Goal: Task Accomplishment & Management: Complete application form

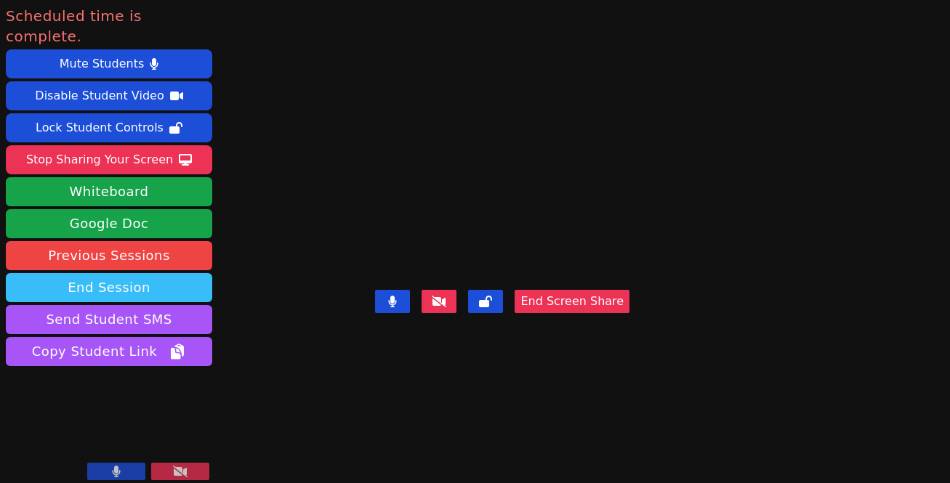
click at [158, 273] on button "End Session" at bounding box center [109, 287] width 206 height 29
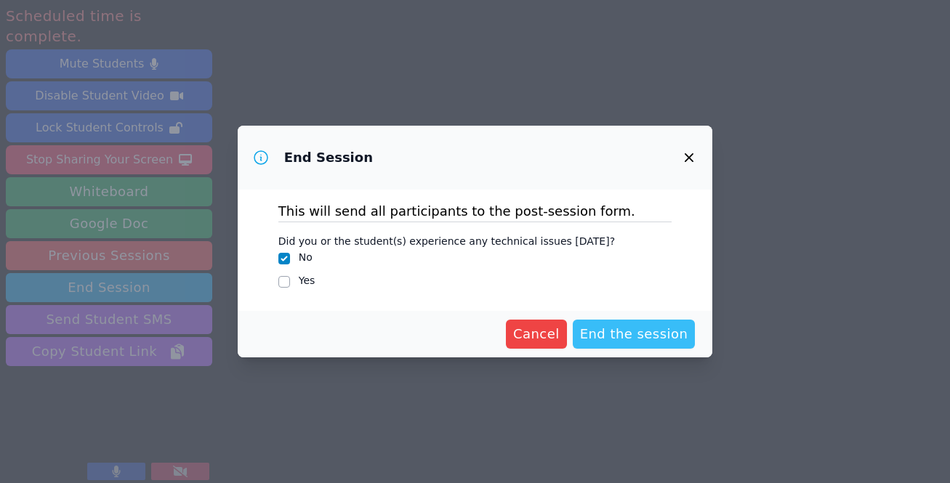
click at [611, 328] on span "End the session" at bounding box center [634, 334] width 108 height 20
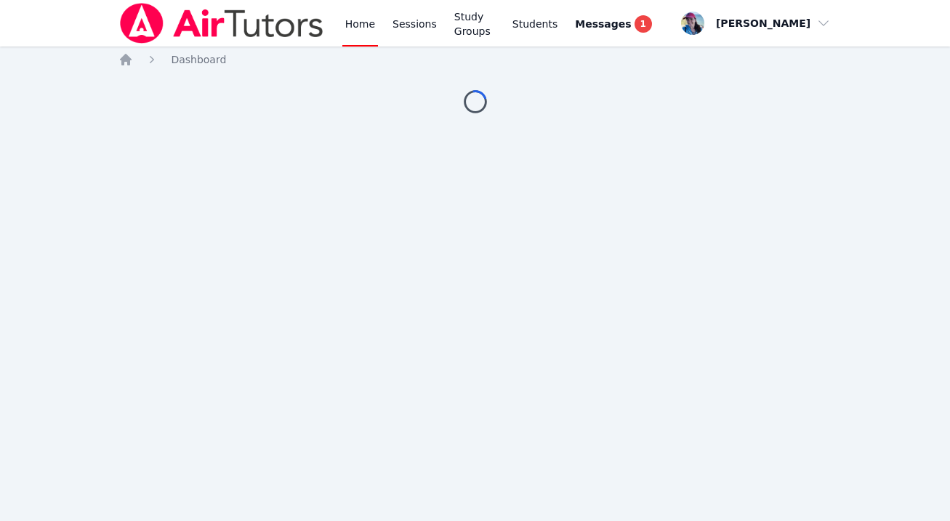
click at [303, 132] on div "Home Dashboard Loading..." at bounding box center [474, 97] width 712 height 90
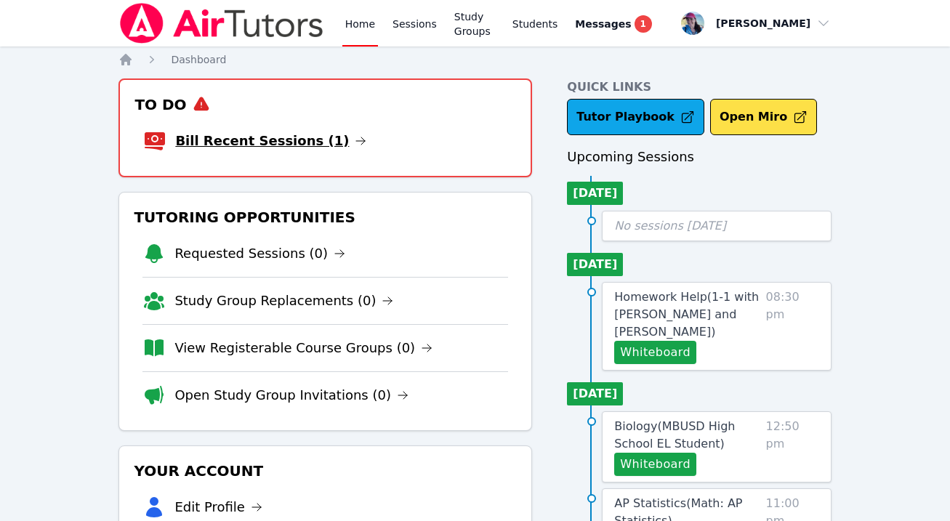
click at [294, 132] on link "Bill Recent Sessions (1)" at bounding box center [270, 141] width 191 height 20
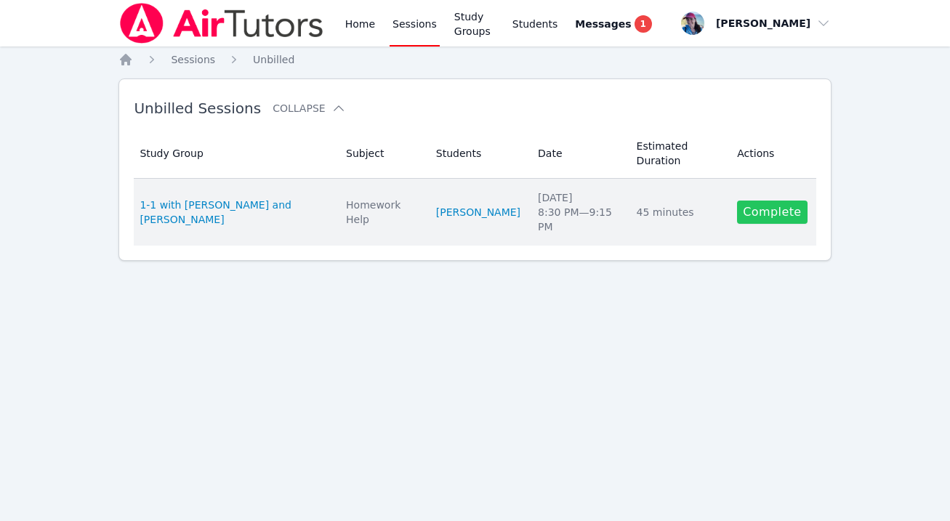
click at [762, 209] on link "Complete" at bounding box center [772, 212] width 70 height 23
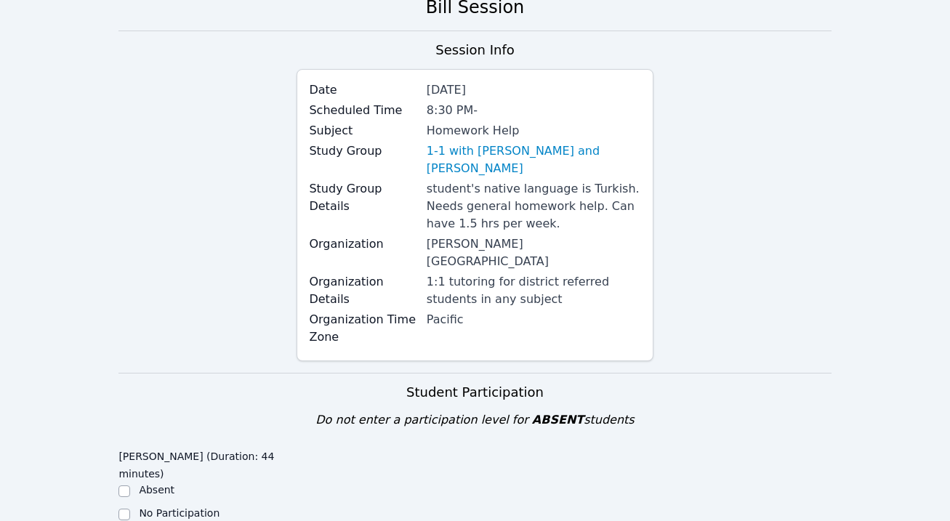
scroll to position [278, 0]
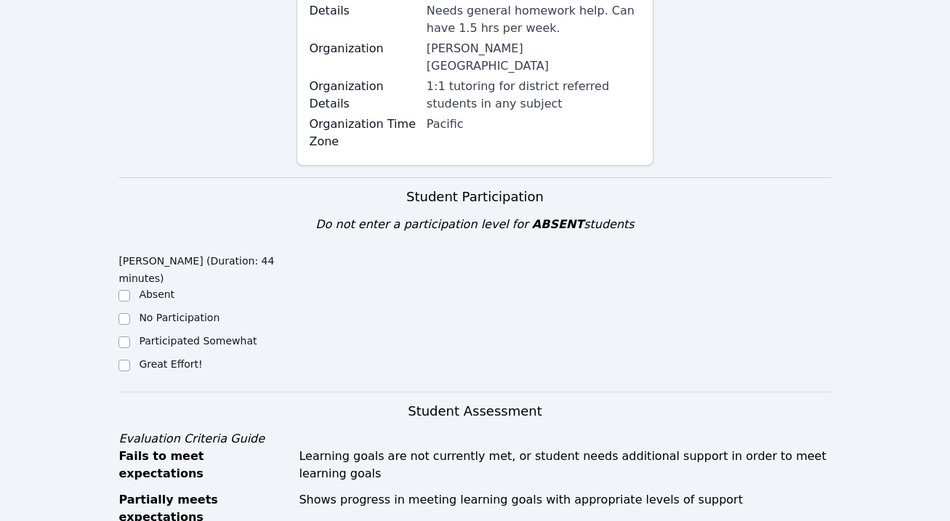
click at [180, 358] on label "Great Effort!" at bounding box center [170, 364] width 63 height 12
click at [130, 360] on input "Great Effort!" at bounding box center [124, 366] width 12 height 12
checkbox input "true"
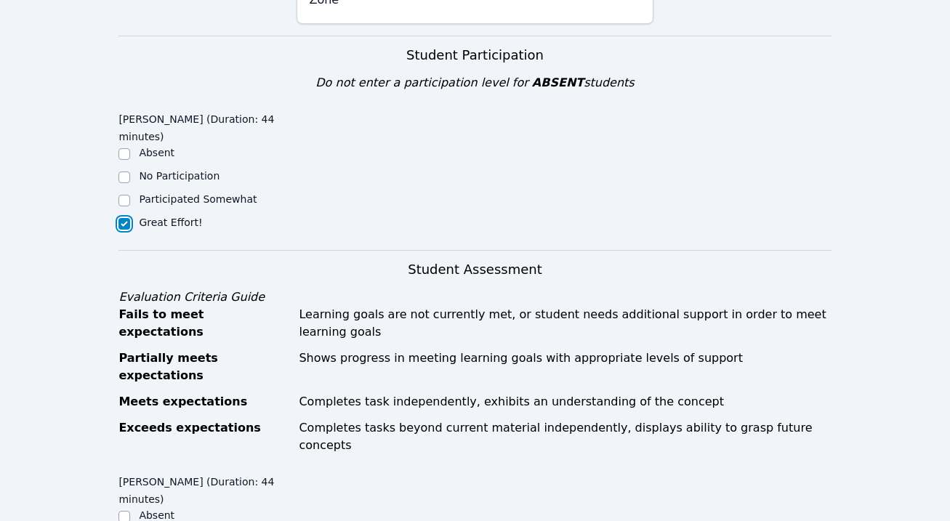
scroll to position [582, 0]
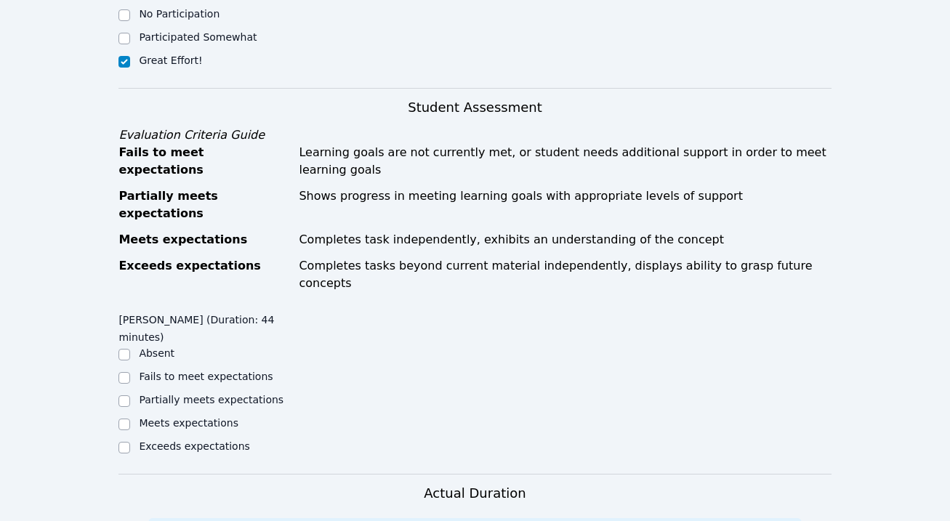
click at [179, 417] on label "Meets expectations" at bounding box center [189, 423] width 100 height 12
click at [130, 419] on input "Meets expectations" at bounding box center [124, 425] width 12 height 12
checkbox input "true"
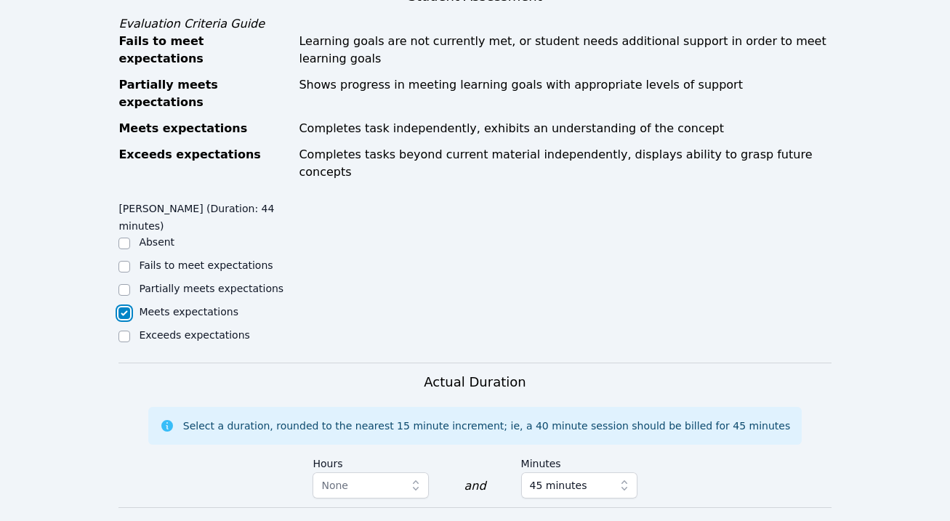
scroll to position [934, 0]
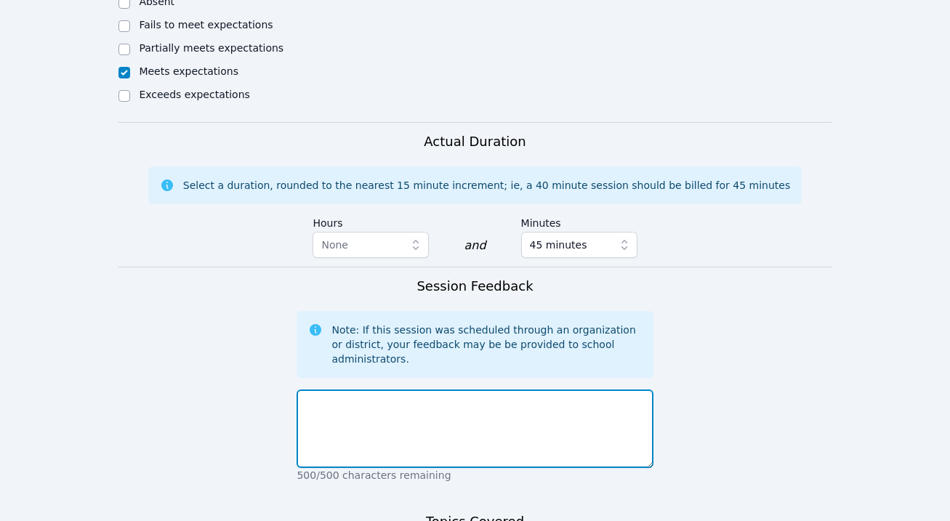
click at [358, 390] on textarea at bounding box center [475, 429] width 356 height 79
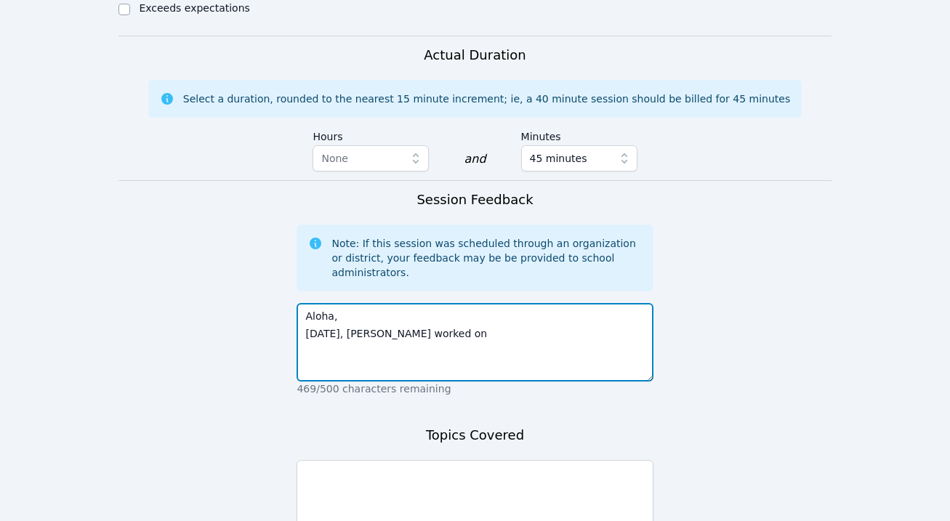
scroll to position [1085, 0]
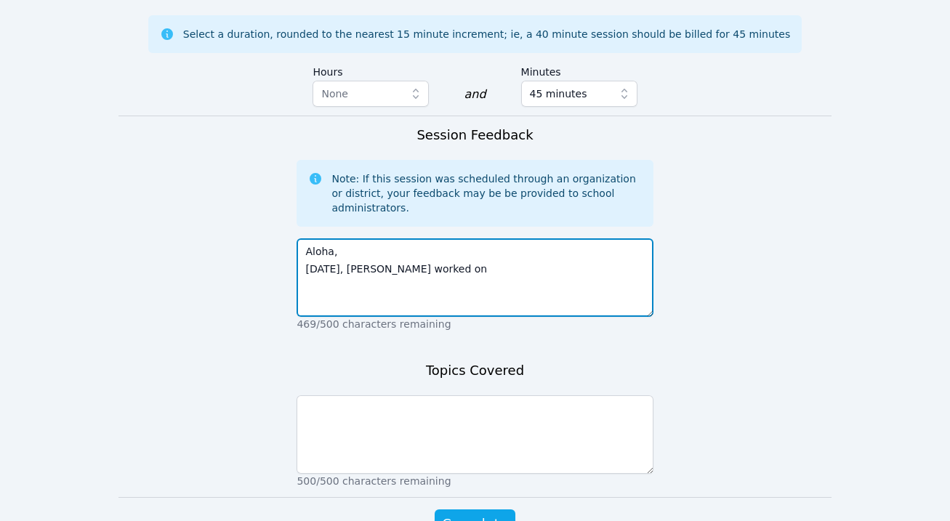
type textarea "Aloha, Today, Narin worked on"
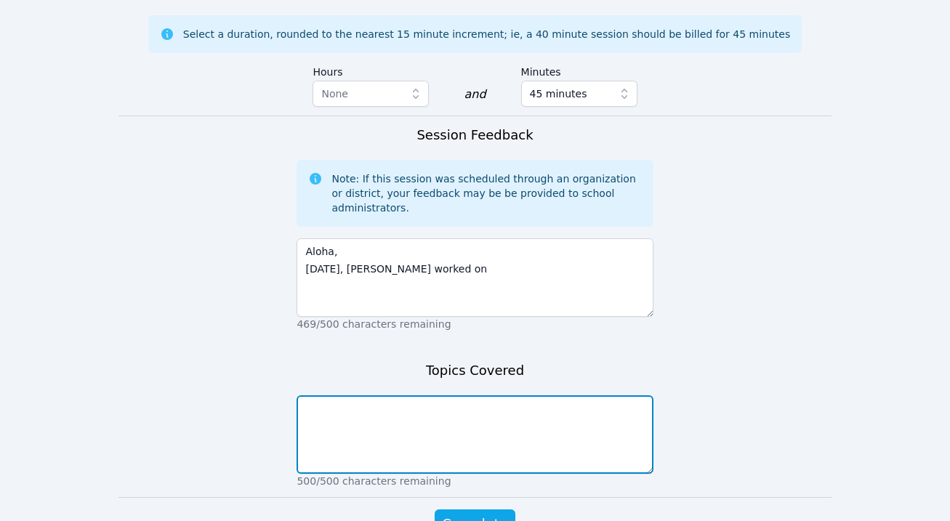
click at [377, 395] on textarea at bounding box center [475, 434] width 356 height 79
type textarea "A"
click at [352, 395] on textarea "Alger" at bounding box center [475, 434] width 356 height 79
type textarea "Algebra practice writing equations from graphs"
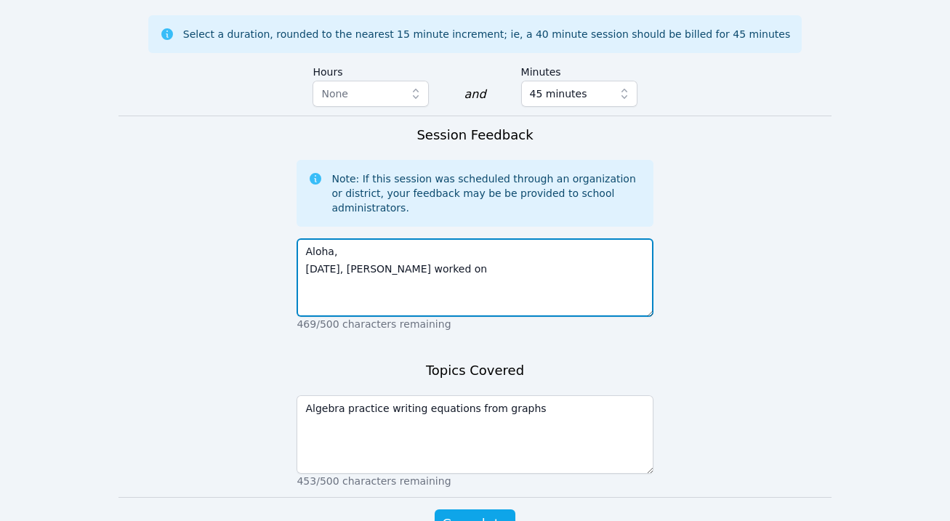
click at [560, 238] on textarea "Aloha, Today, Narin worked on" at bounding box center [475, 277] width 356 height 79
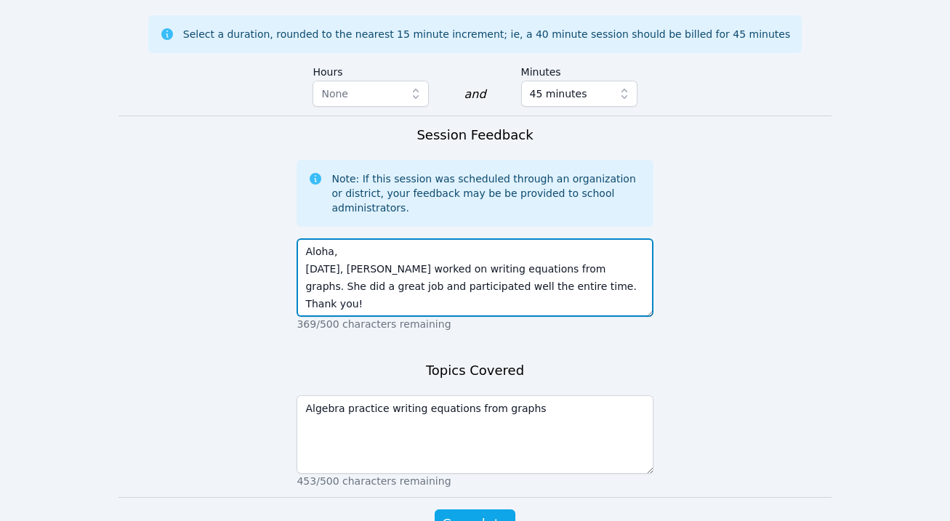
click at [558, 238] on textarea "Aloha, Today, Narin worked on writing equations from graphs. She did a great jo…" at bounding box center [475, 277] width 356 height 79
click at [555, 238] on textarea "Aloha, Today, Narin worked on writing equations from graphs. She did a great jo…" at bounding box center [475, 277] width 356 height 79
type textarea "Aloha, Today, Narin worked on writing equations from graphs and from points. Sh…"
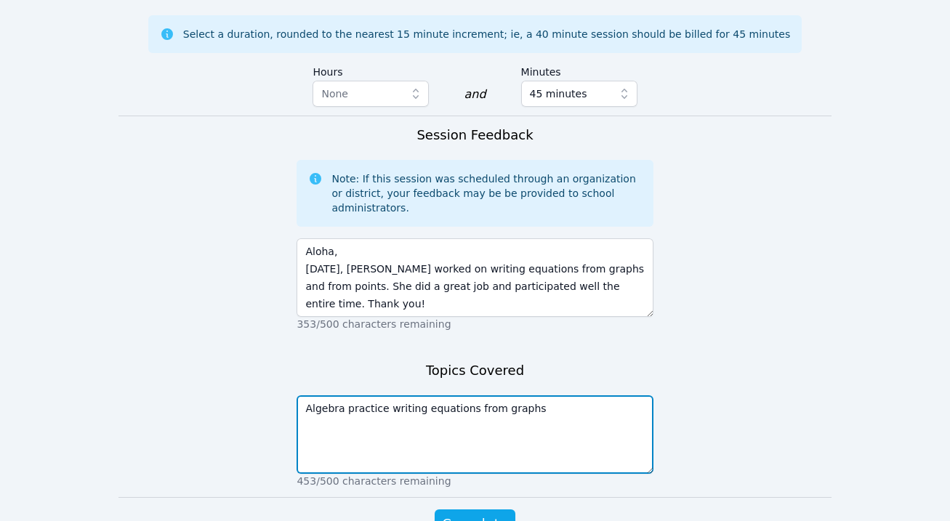
click at [569, 395] on textarea "Algebra practice writing equations from graphs" at bounding box center [475, 434] width 356 height 79
type textarea "Algebra practice writing equations from graphs and provided points"
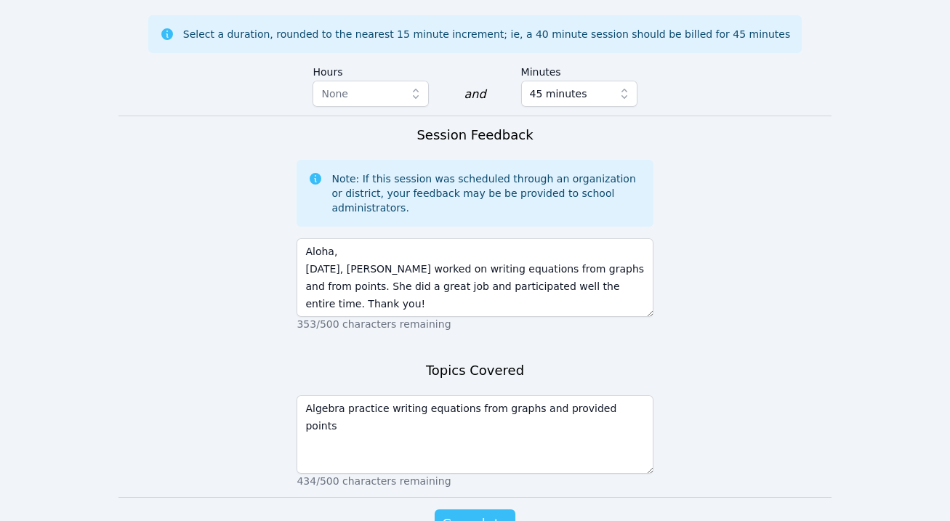
click at [488, 514] on span "Complete" at bounding box center [474, 524] width 65 height 20
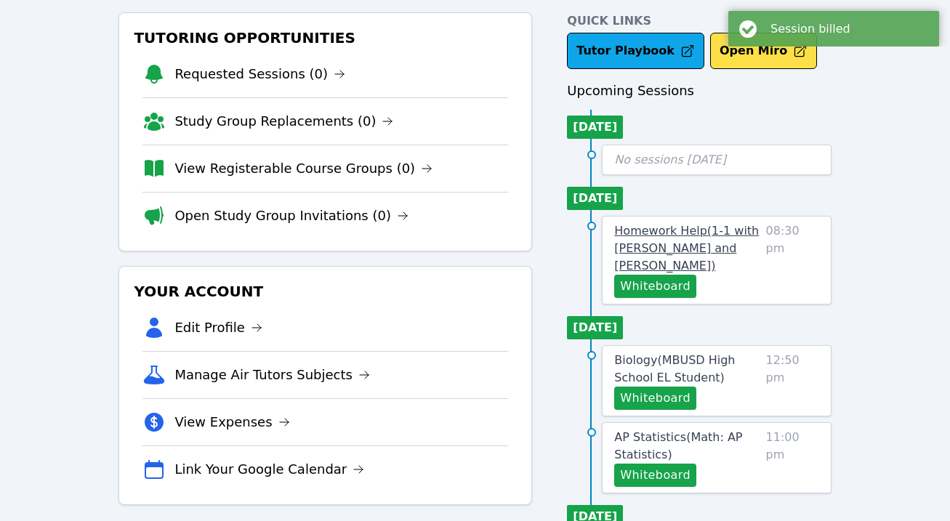
scroll to position [72, 0]
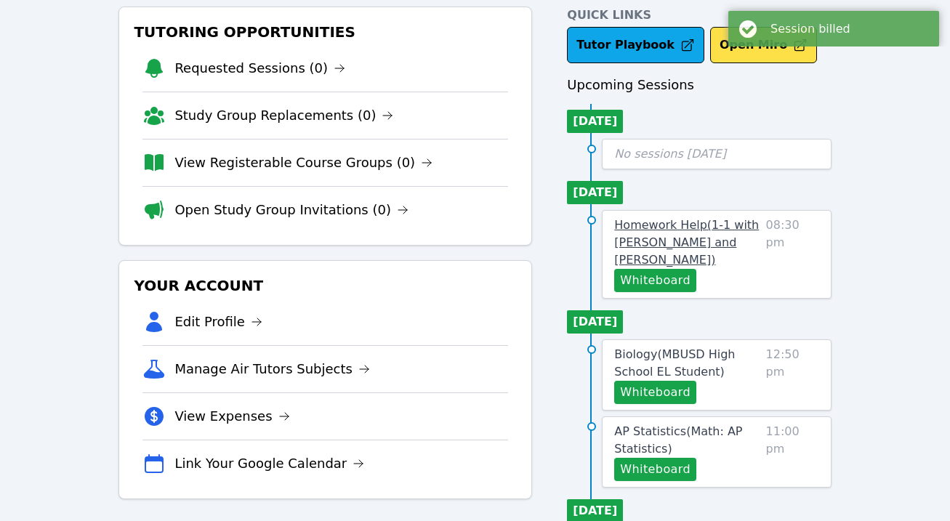
click at [667, 240] on span "Homework Help ( 1-1 with Narin Turac and Megan Nepshinsky )" at bounding box center [686, 242] width 145 height 49
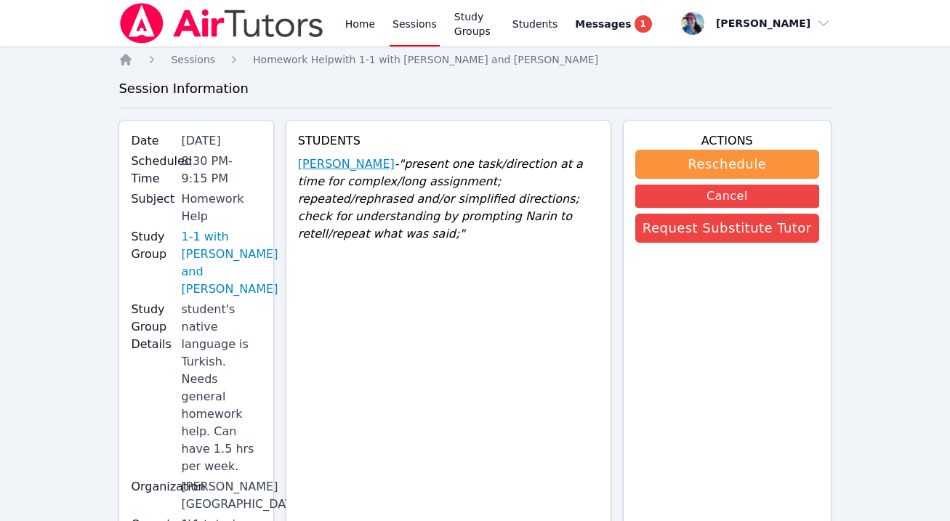
click at [337, 164] on link "Narin Turac" at bounding box center [346, 164] width 97 height 17
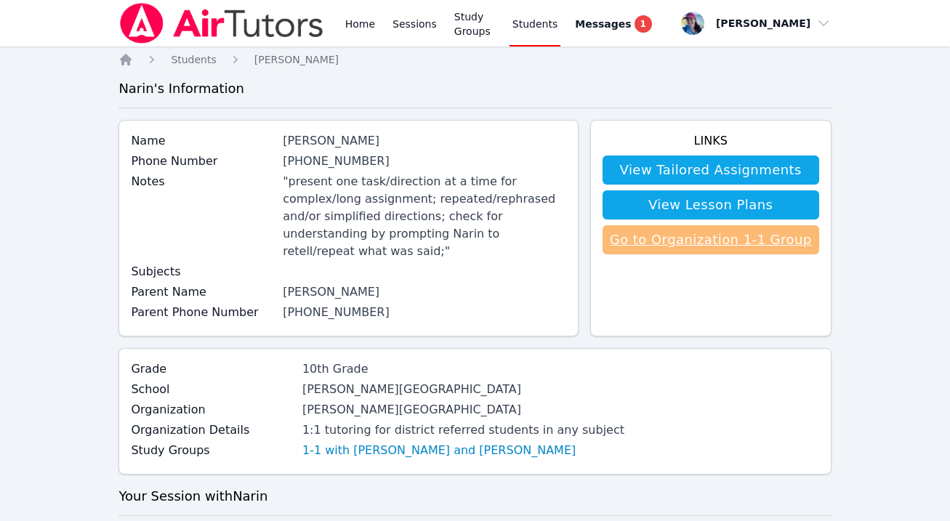
click at [645, 244] on link "Go to Organization 1-1 Group" at bounding box center [711, 239] width 217 height 29
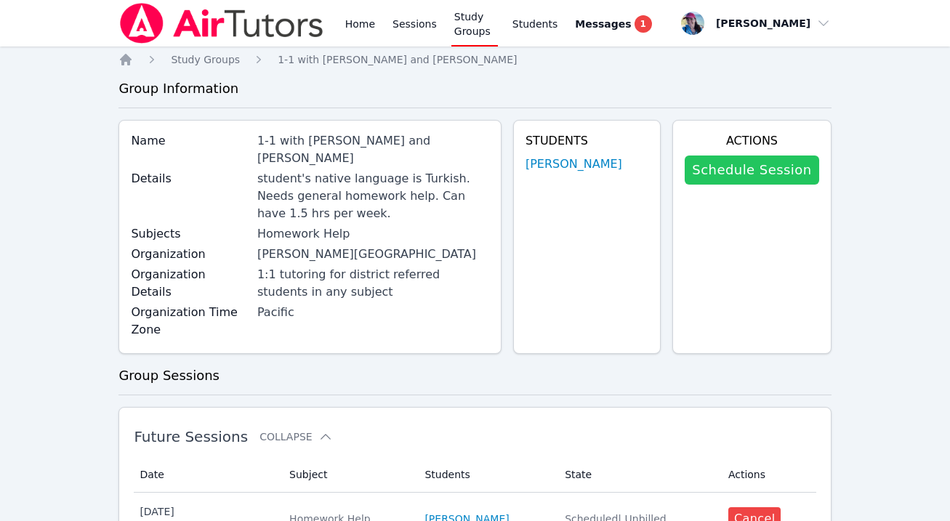
click at [724, 178] on link "Schedule Session" at bounding box center [752, 170] width 134 height 29
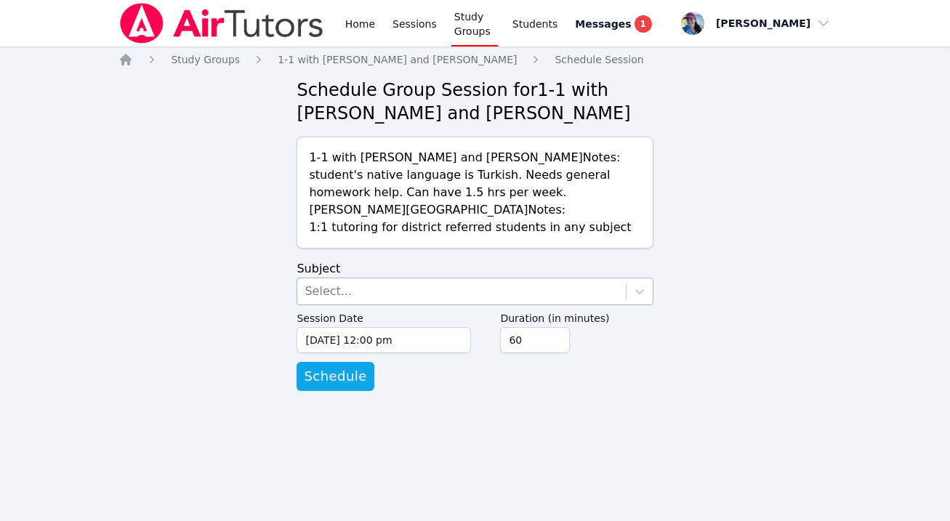
click at [405, 290] on div "Select..." at bounding box center [461, 291] width 328 height 26
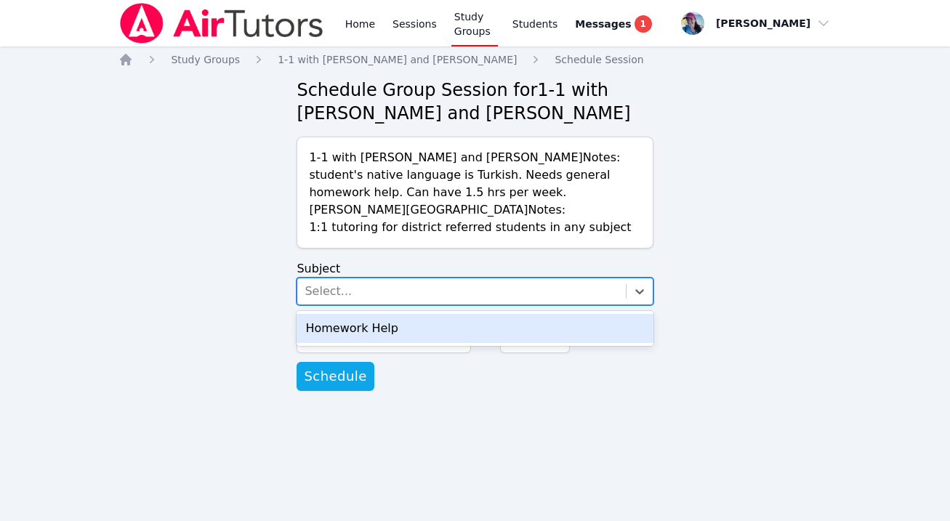
click at [398, 323] on div "Homework Help" at bounding box center [475, 328] width 356 height 29
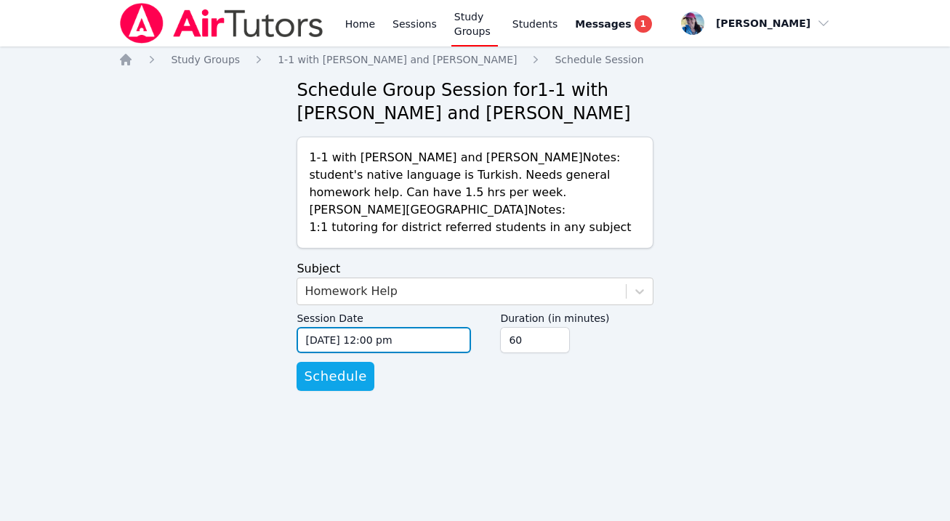
click at [382, 340] on input "09/11/2025 12:00 pm" at bounding box center [384, 340] width 174 height 26
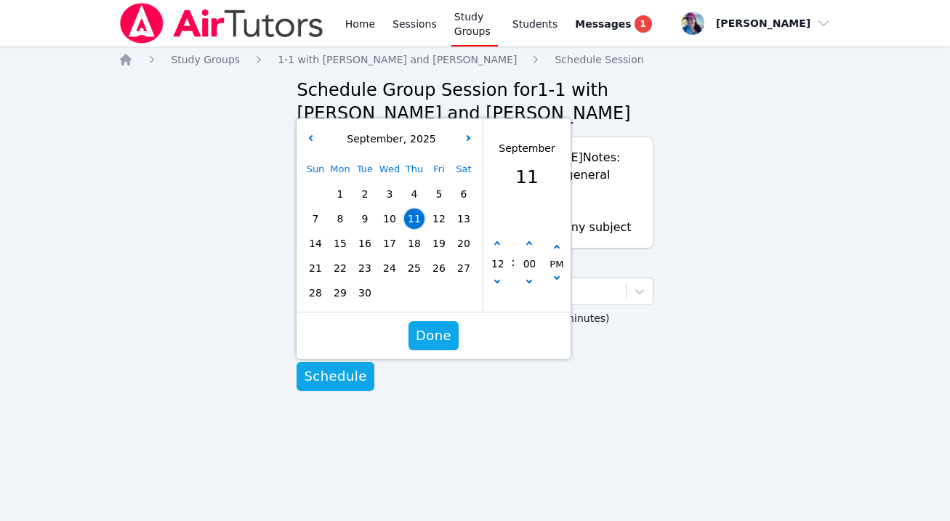
click at [411, 244] on span "18" at bounding box center [414, 243] width 20 height 20
click at [497, 247] on icon "button" at bounding box center [497, 244] width 6 height 6
type input "09/18/2025 01:00 pm"
type input "01"
click at [497, 247] on icon "button" at bounding box center [497, 244] width 6 height 6
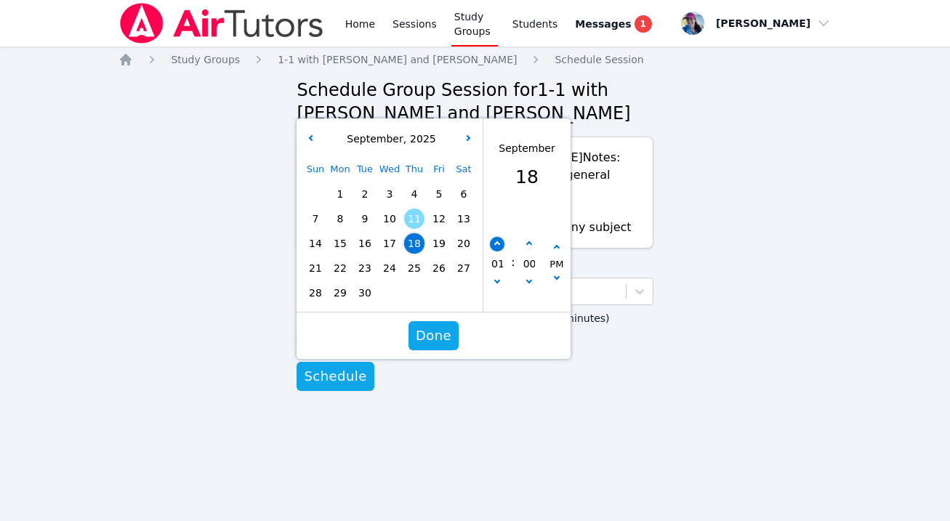
type input "09/18/2025 02:00 pm"
type input "02"
click at [497, 247] on icon "button" at bounding box center [497, 244] width 6 height 6
type input "09/18/2025 03:00 pm"
type input "03"
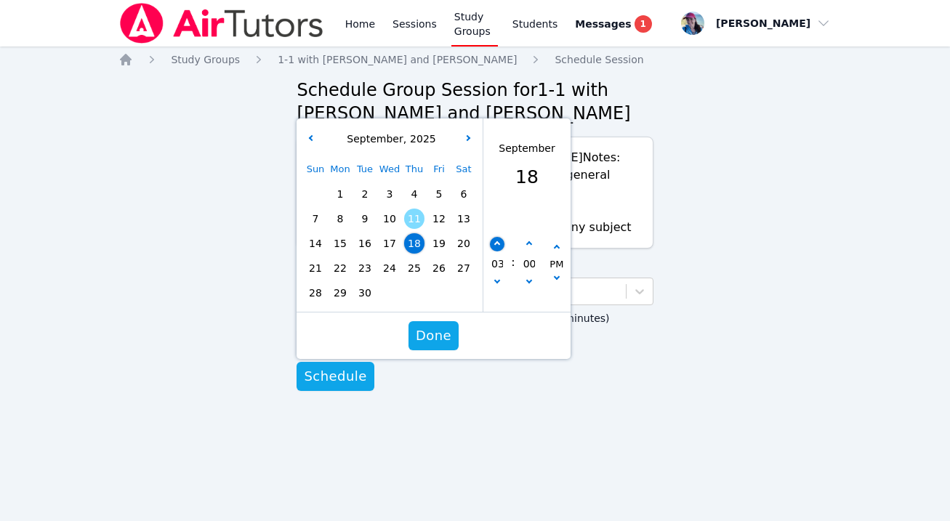
click at [497, 247] on icon "button" at bounding box center [497, 244] width 6 height 6
type input "09/18/2025 04:00 pm"
type input "04"
click at [497, 247] on icon "button" at bounding box center [497, 244] width 6 height 6
type input "09/18/2025 05:00 pm"
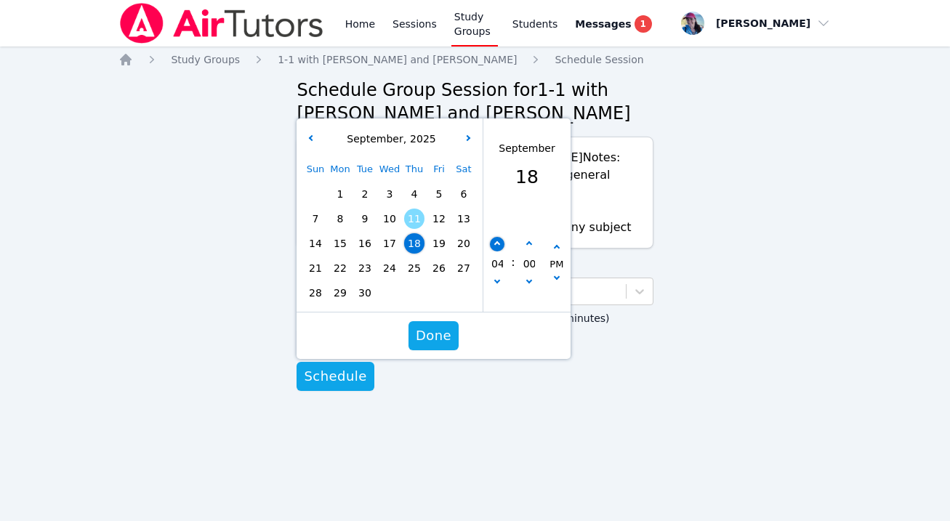
type input "05"
click at [497, 247] on icon "button" at bounding box center [497, 244] width 6 height 6
type input "09/18/2025 06:00 pm"
type input "06"
click at [499, 241] on button "button" at bounding box center [498, 244] width 15 height 15
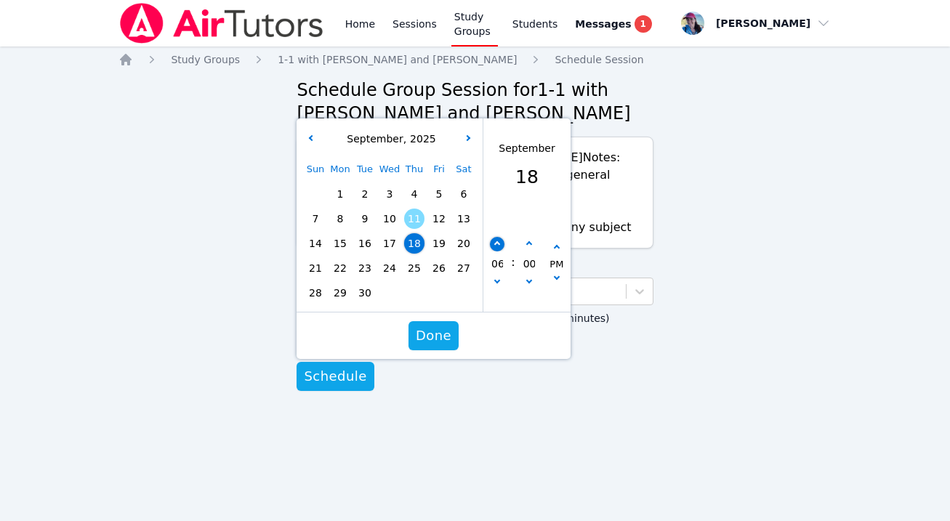
type input "09/18/2025 07:00 pm"
type input "07"
click at [499, 241] on button "button" at bounding box center [498, 244] width 15 height 15
type input "09/18/2025 08:00 pm"
type input "08"
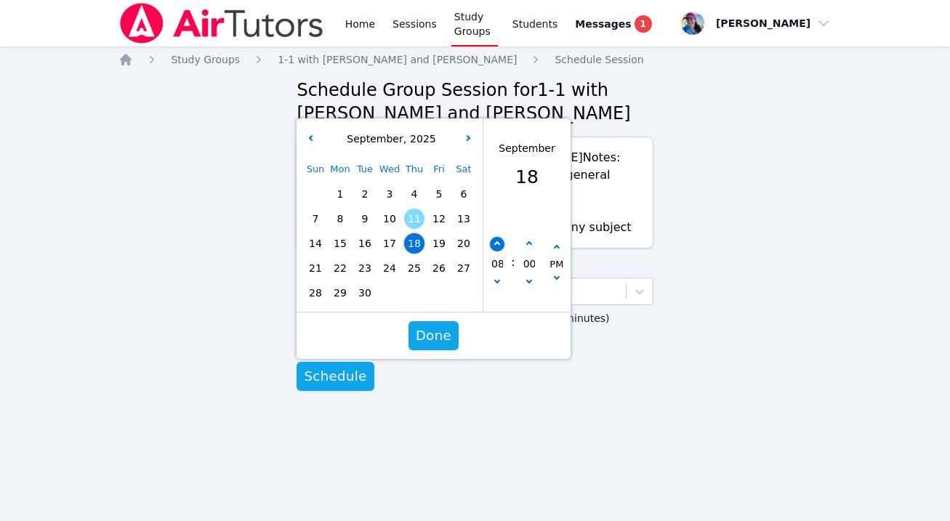
click at [499, 241] on button "button" at bounding box center [498, 244] width 15 height 15
type input "09/18/2025 09:00 pm"
type input "09"
click at [508, 278] on div "09" at bounding box center [497, 264] width 28 height 54
click at [498, 278] on icon "button" at bounding box center [497, 281] width 6 height 6
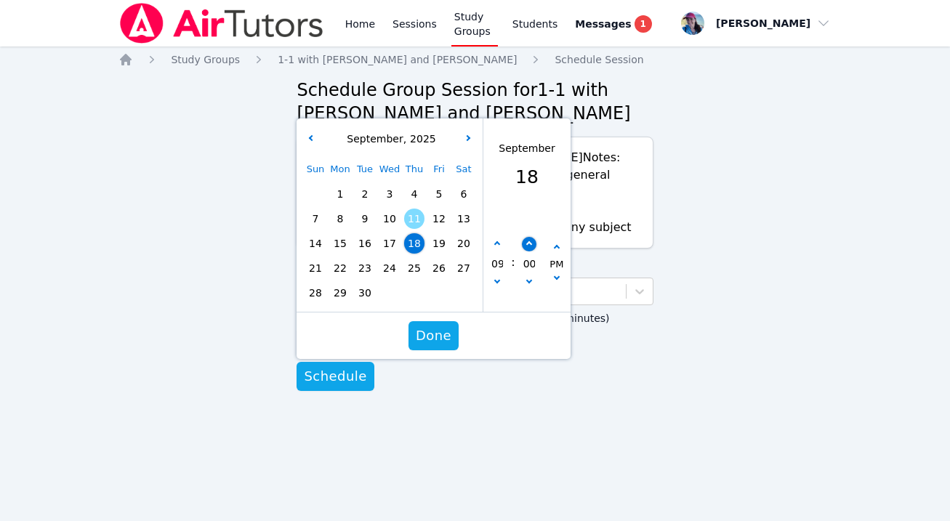
type input "09/18/2025 08:00 pm"
type input "08"
click at [529, 246] on icon "button" at bounding box center [529, 244] width 6 height 6
type input "09/18/2025 08:05 pm"
type input "05"
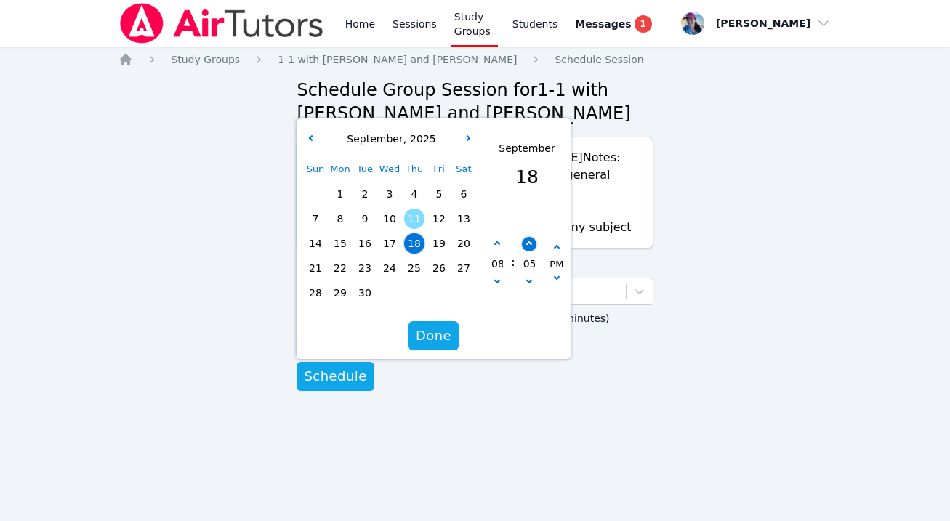
click at [529, 246] on icon "button" at bounding box center [529, 244] width 6 height 6
type input "09/18/2025 08:10 pm"
type input "10"
click at [529, 246] on icon "button" at bounding box center [529, 244] width 6 height 6
type input "09/18/2025 08:15 pm"
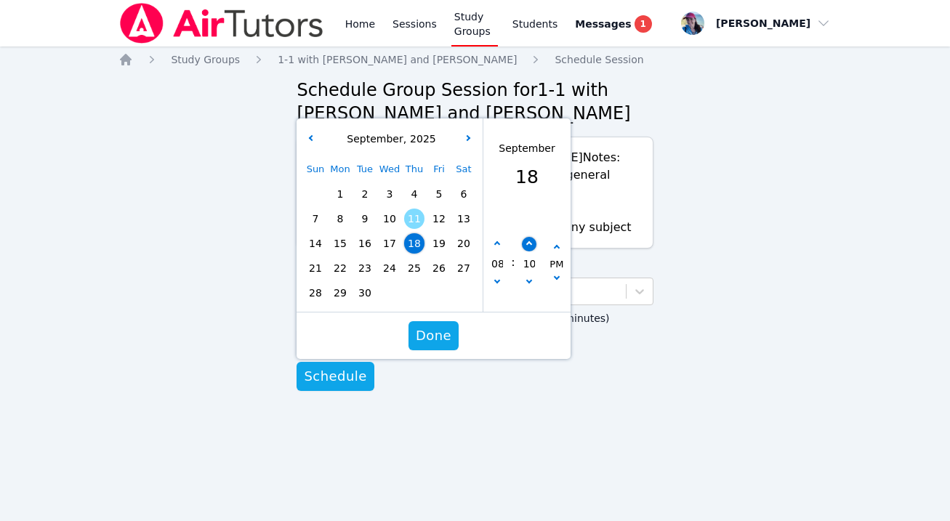
type input "15"
click at [529, 246] on icon "button" at bounding box center [529, 244] width 6 height 6
type input "09/18/2025 08:20 pm"
type input "20"
click at [528, 241] on button "button" at bounding box center [529, 244] width 15 height 15
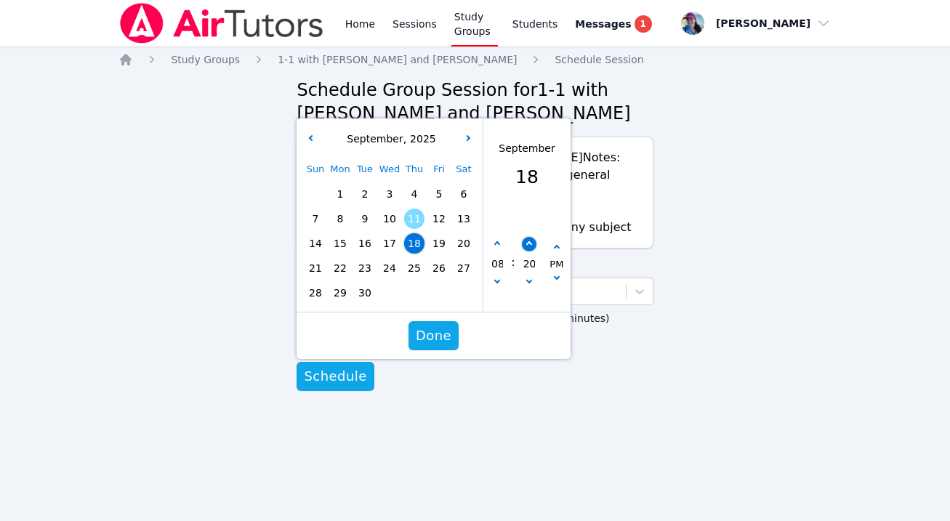
type input "09/18/2025 08:25 pm"
type input "25"
click at [528, 241] on button "button" at bounding box center [529, 244] width 15 height 15
type input "09/18/2025 08:30 pm"
type input "30"
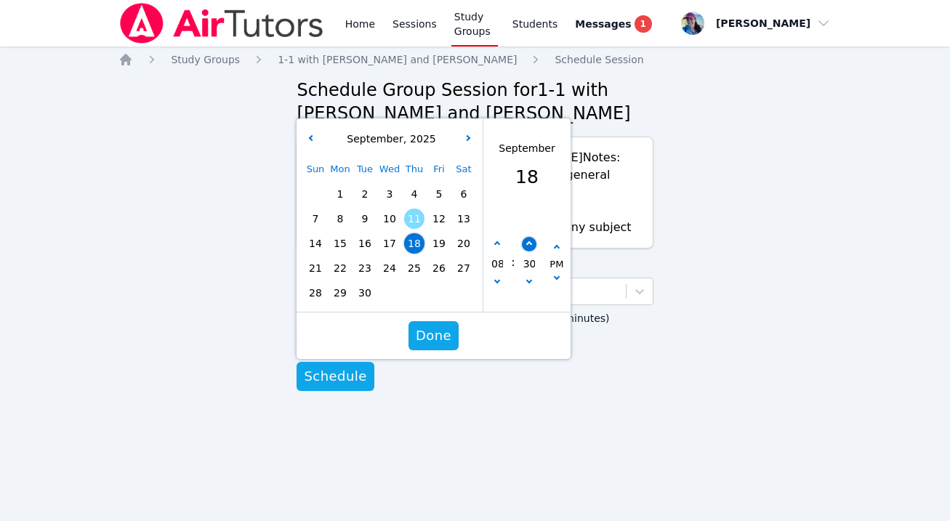
click at [528, 241] on button "button" at bounding box center [529, 244] width 15 height 15
type input "09/18/2025 08:35 pm"
type input "35"
click at [528, 241] on button "button" at bounding box center [529, 244] width 15 height 15
type input "09/18/2025 08:40 pm"
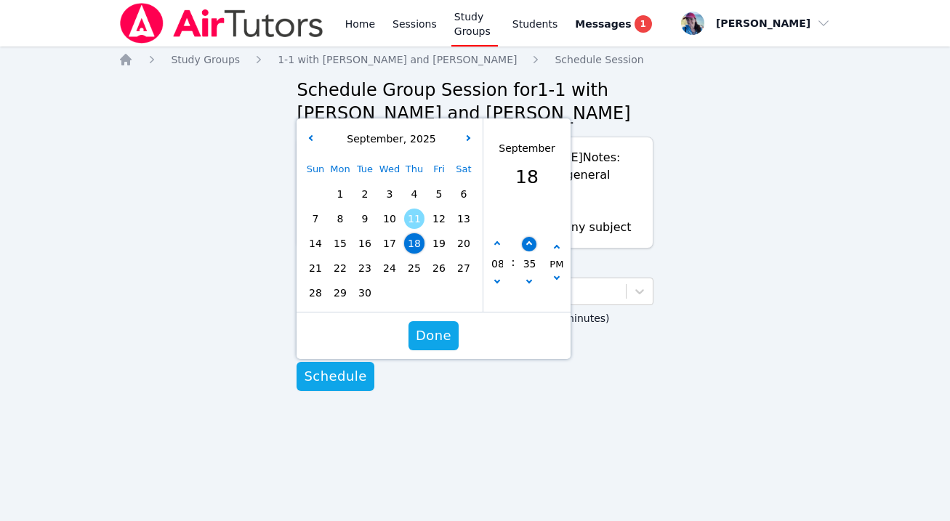
type input "40"
click at [529, 278] on button "button" at bounding box center [529, 283] width 15 height 15
type input "09/18/2025 08:35 pm"
type input "35"
click at [528, 284] on button "button" at bounding box center [529, 283] width 15 height 15
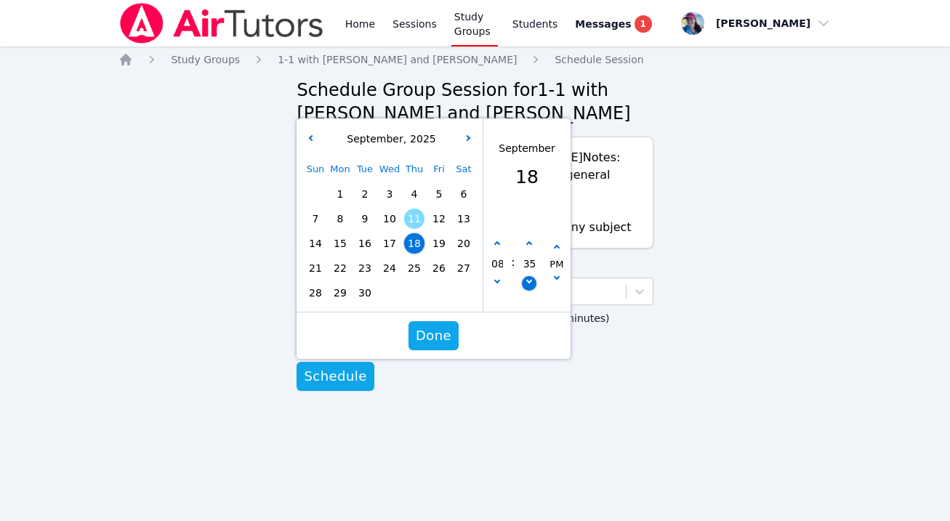
type input "09/18/2025 08:30 pm"
type input "30"
click at [438, 337] on span "Done" at bounding box center [434, 336] width 36 height 20
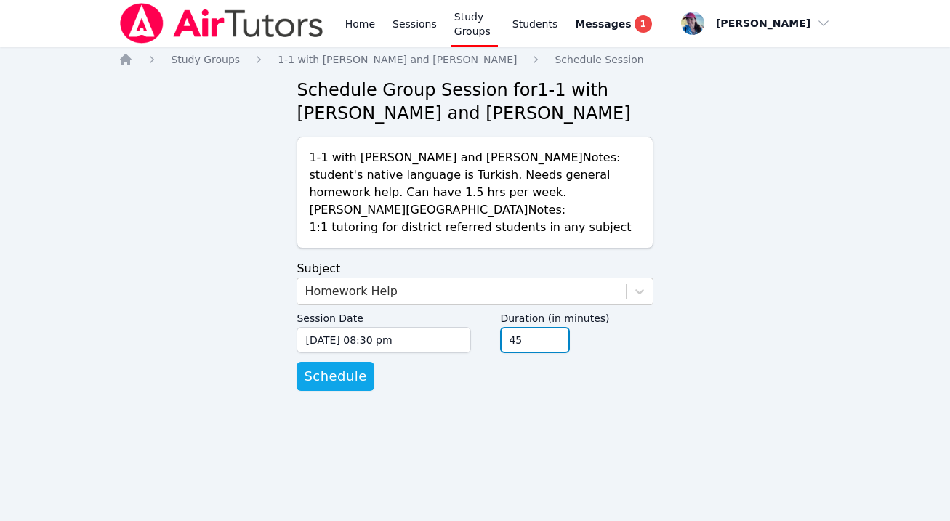
type input "45"
click at [556, 345] on input "45" at bounding box center [535, 340] width 70 height 26
click at [337, 377] on span "Schedule" at bounding box center [335, 376] width 63 height 20
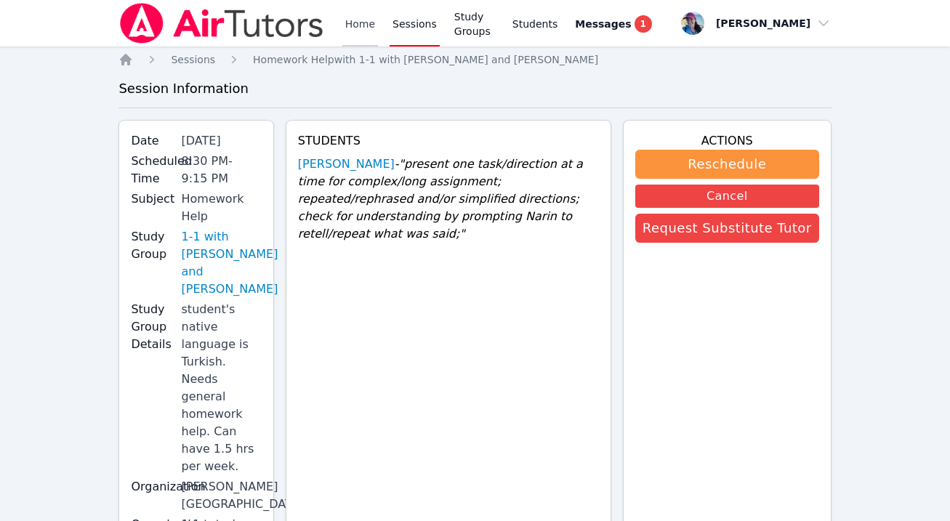
click at [355, 15] on link "Home" at bounding box center [360, 23] width 36 height 47
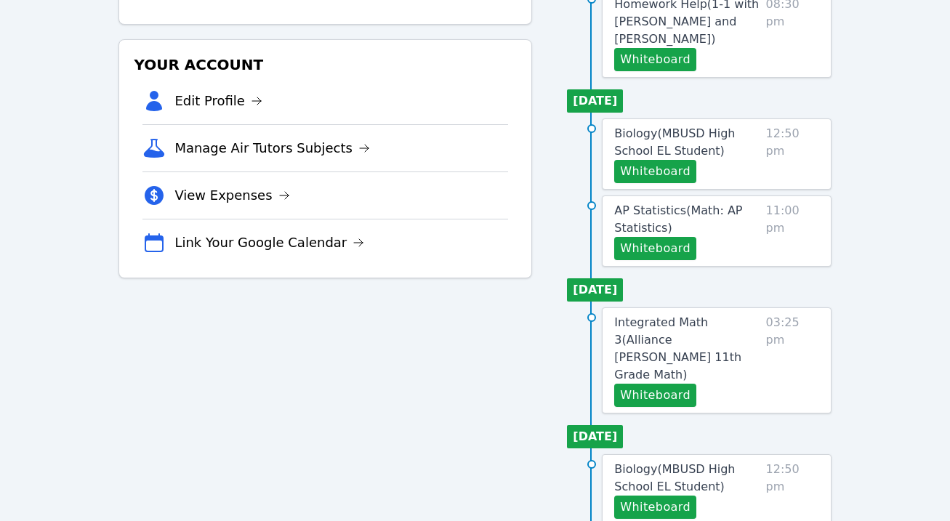
scroll to position [67, 0]
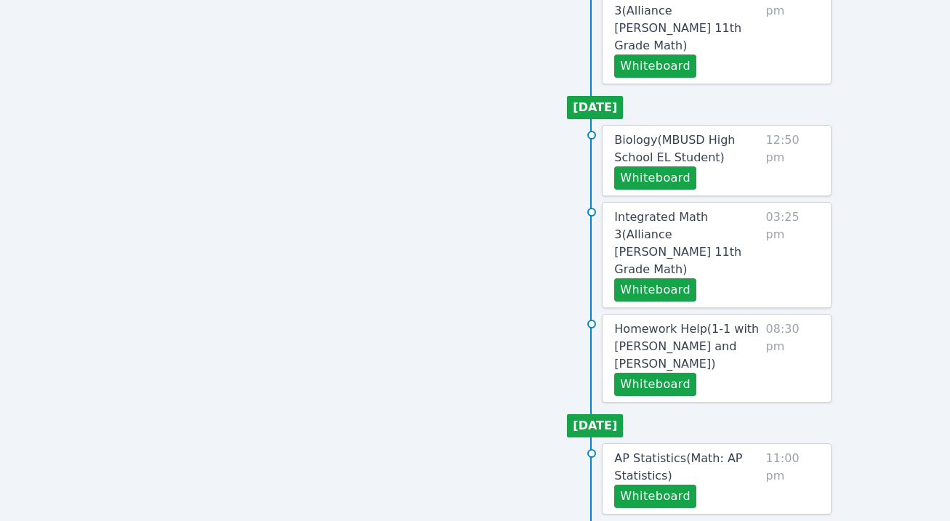
scroll to position [676, 0]
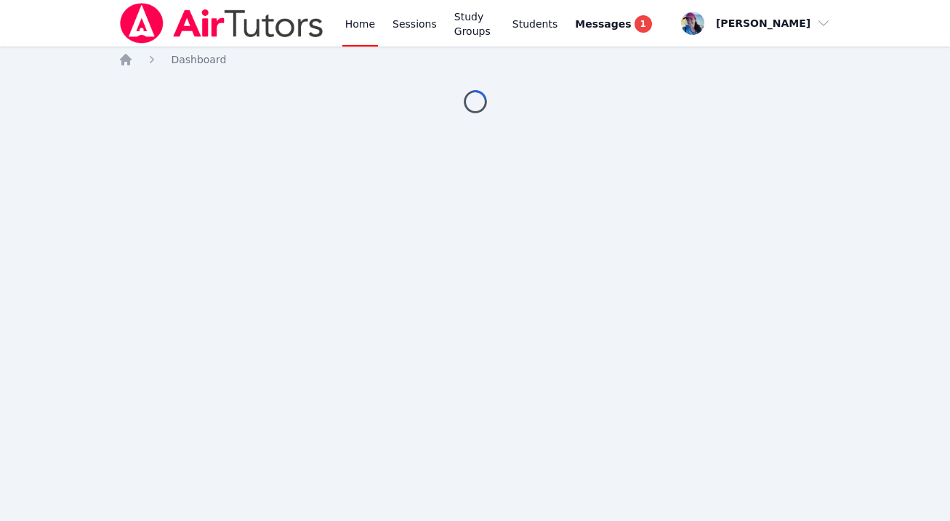
click at [359, 28] on link "Home" at bounding box center [360, 23] width 36 height 47
